Goal: Transaction & Acquisition: Obtain resource

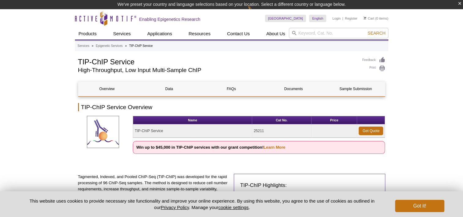
click at [229, 148] on strong "Win up to $45,000 in TIP-ChIP services with our grant competition! Learn More" at bounding box center [210, 147] width 149 height 5
click at [274, 148] on link "Learn More" at bounding box center [274, 147] width 22 height 5
click at [274, 146] on link "Learn More" at bounding box center [274, 147] width 22 height 5
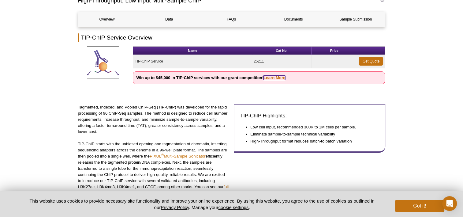
scroll to position [61, 0]
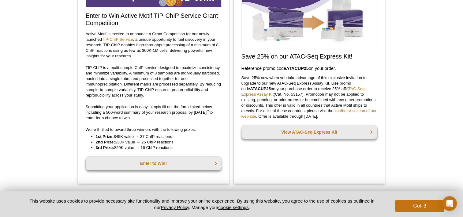
scroll to position [79, 0]
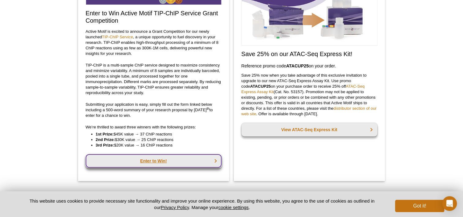
click at [173, 160] on link "Enter to Win!" at bounding box center [154, 160] width 136 height 13
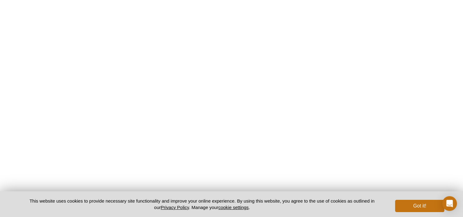
scroll to position [1285, 0]
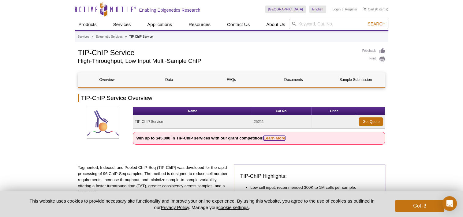
click at [270, 137] on link "Learn More" at bounding box center [274, 138] width 22 height 5
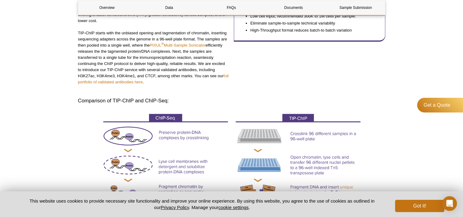
scroll to position [184, 0]
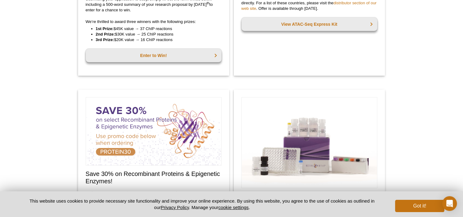
scroll to position [201, 0]
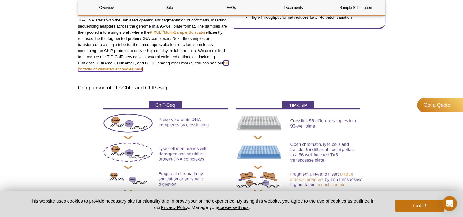
click at [144, 69] on link "full portfolio of validated antibodies here" at bounding box center [153, 66] width 151 height 11
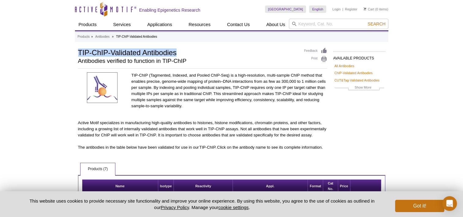
drag, startPoint x: 177, startPoint y: 54, endPoint x: 79, endPoint y: 55, distance: 97.3
click at [79, 55] on h1 "TIP-ChIP-Validated Antibodies" at bounding box center [188, 51] width 220 height 9
copy h1 "TIP-ChIP-Validated Antibodies"
